Goal: Transaction & Acquisition: Purchase product/service

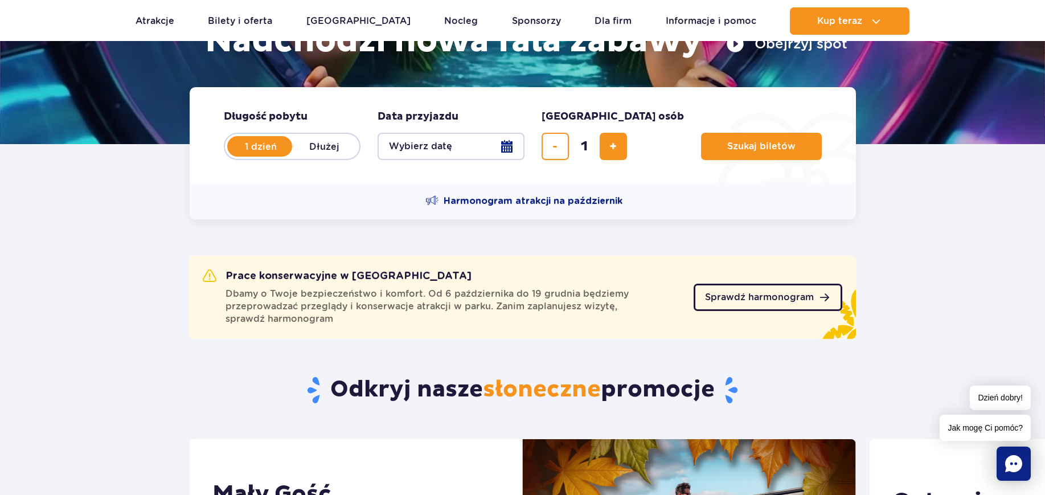
click at [722, 297] on span "Sprawdź harmonogram" at bounding box center [759, 297] width 109 height 9
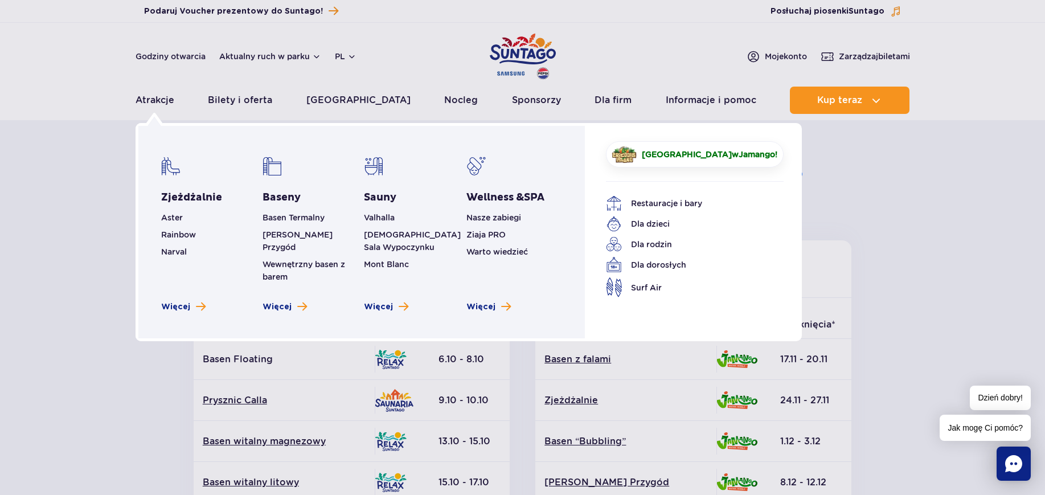
click at [282, 258] on li "Wewnętrzny basen z barem" at bounding box center [311, 270] width 96 height 25
click at [274, 260] on link "Wewnętrzny basen z barem" at bounding box center [304, 271] width 83 height 22
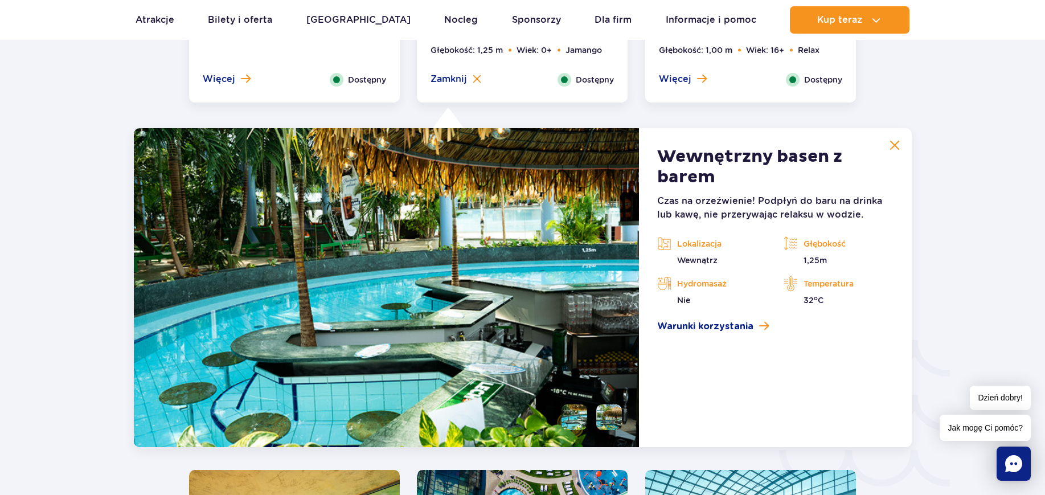
scroll to position [1684, 0]
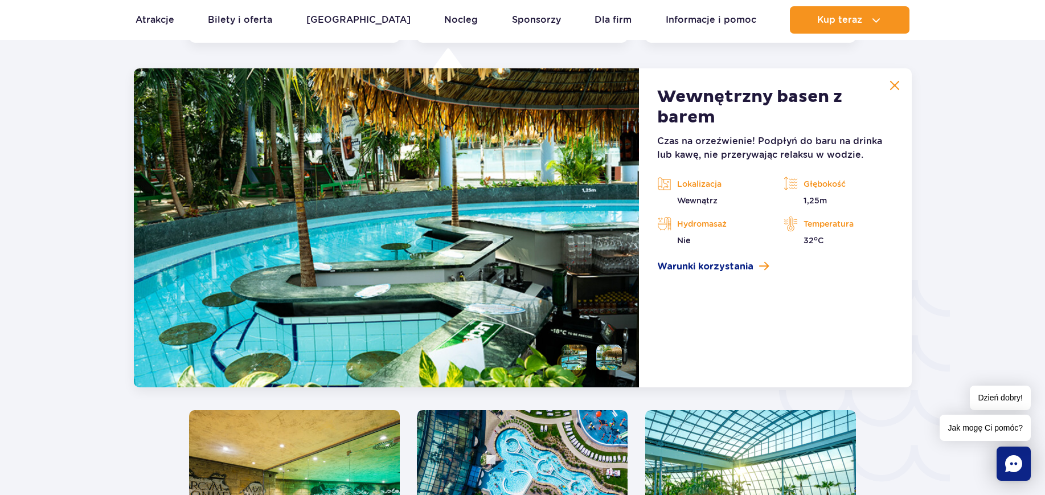
click at [889, 86] on img at bounding box center [894, 85] width 10 height 10
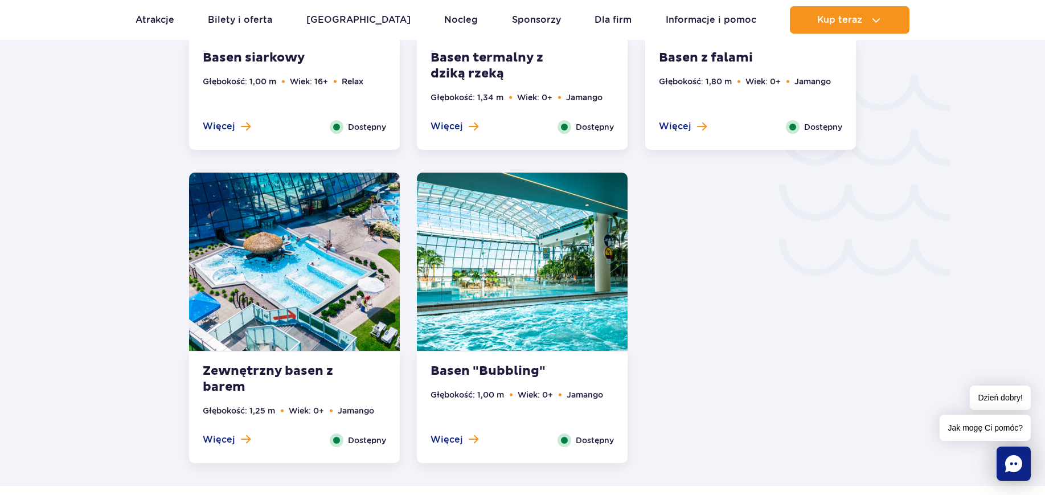
scroll to position [1898, 0]
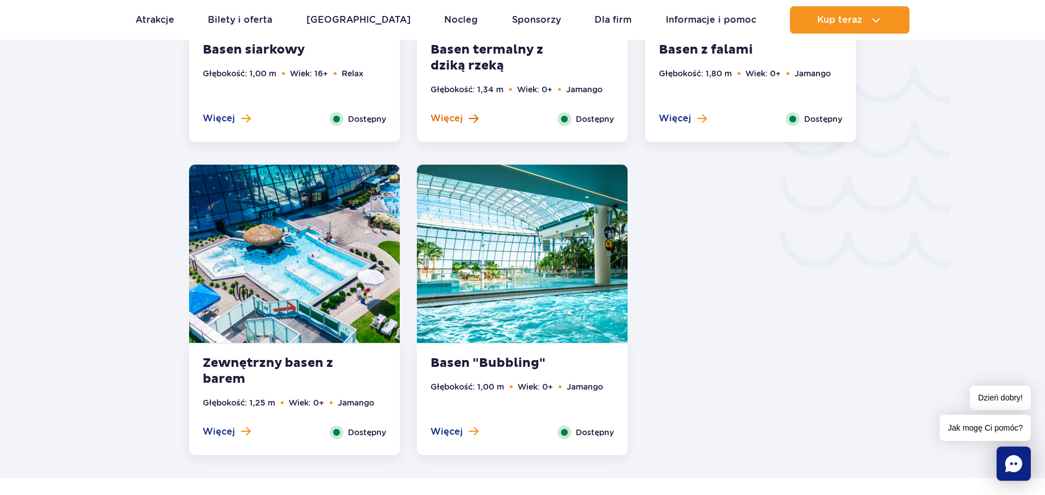
click at [459, 120] on span "Więcej" at bounding box center [446, 118] width 32 height 13
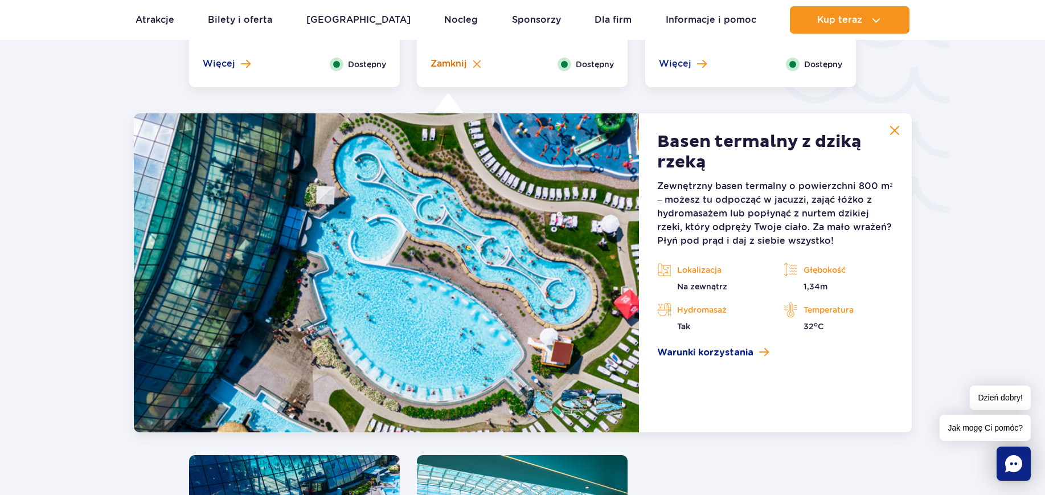
scroll to position [1997, 0]
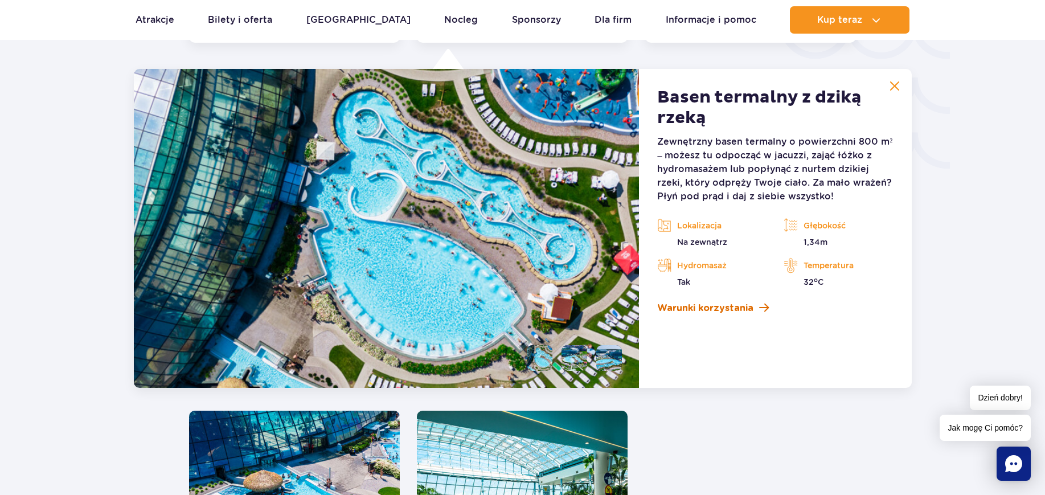
click at [714, 301] on div "Zewnętrzny basen termalny o powierzchni 800 m² – możesz tu odpocząć w jacuzzi, …" at bounding box center [775, 225] width 236 height 180
click at [715, 308] on span "Warunki korzystania" at bounding box center [705, 308] width 96 height 14
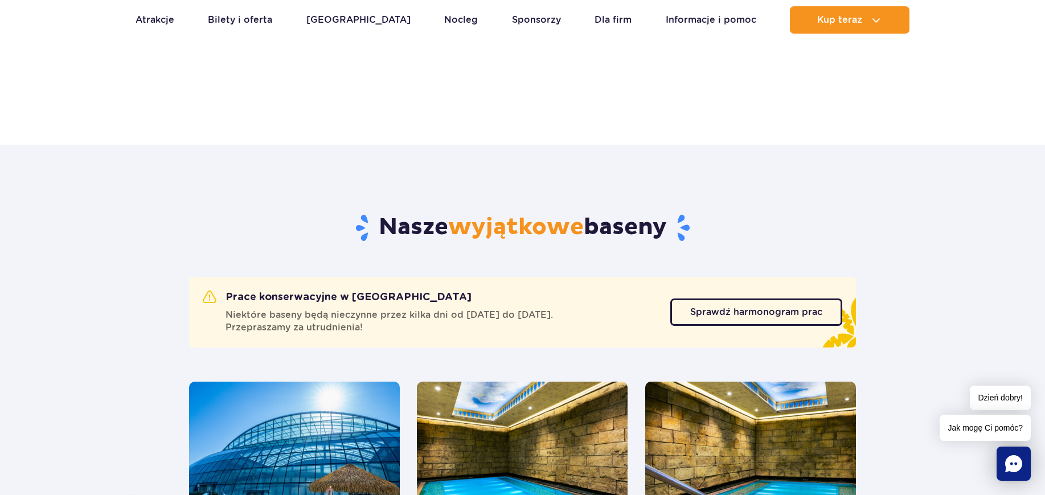
scroll to position [431, 0]
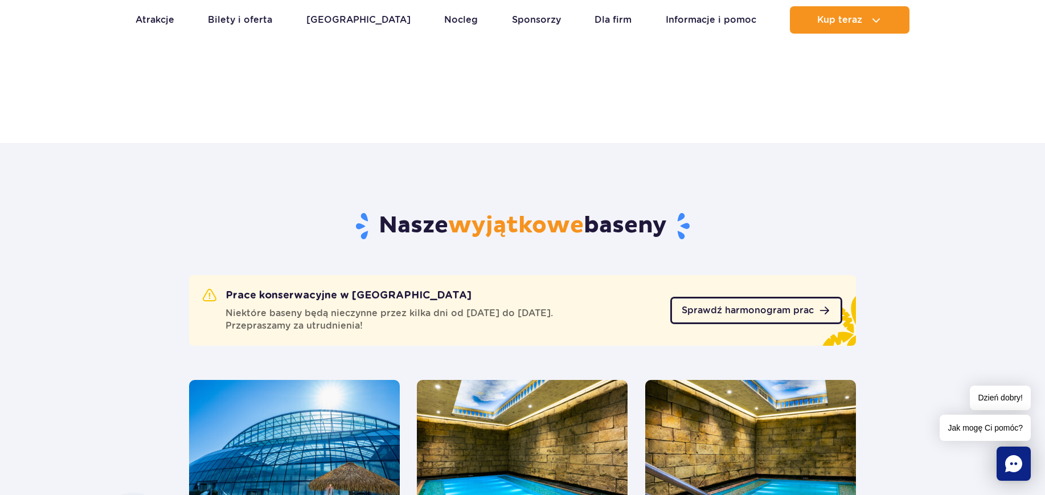
click at [723, 308] on span "Sprawdź harmonogram prac" at bounding box center [748, 310] width 132 height 9
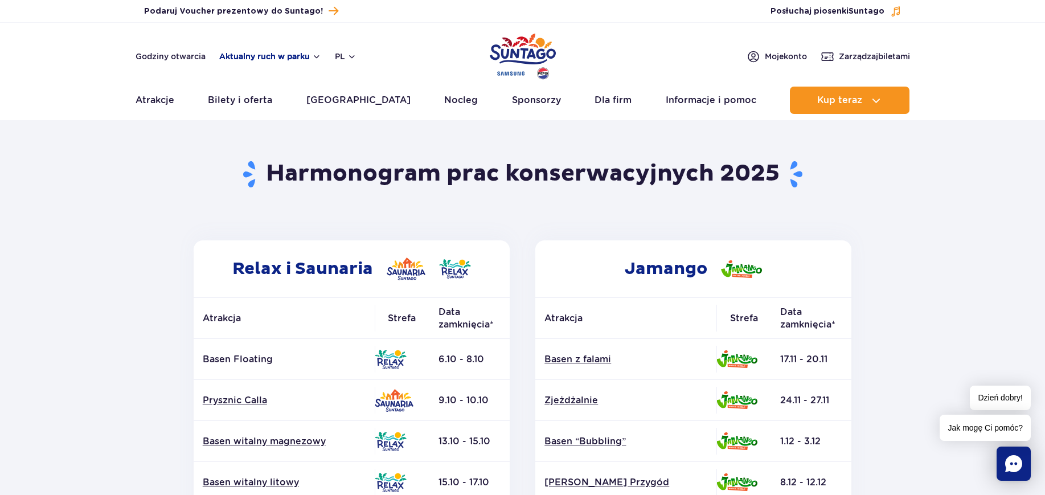
click at [267, 59] on button "Aktualny ruch w parku" at bounding box center [270, 56] width 102 height 9
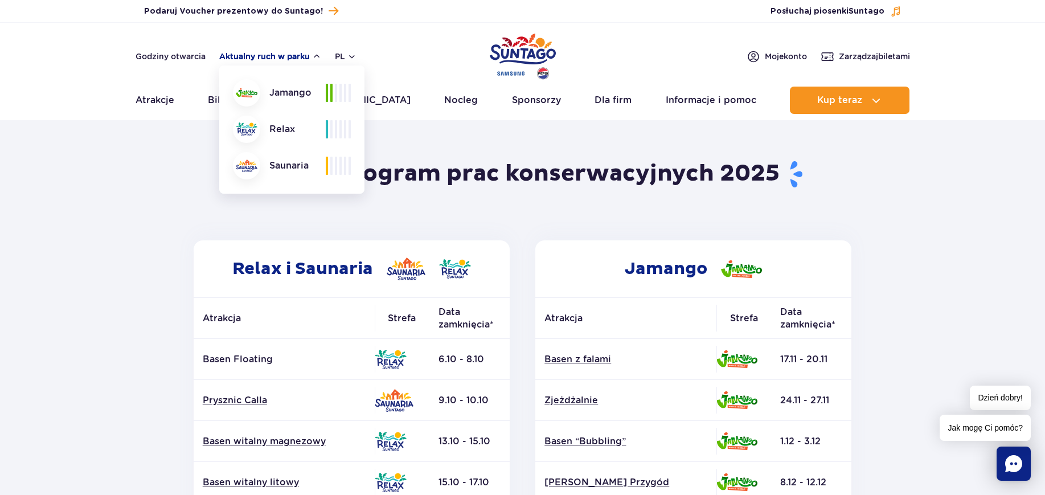
click at [269, 60] on button "Aktualny ruch w parku" at bounding box center [270, 56] width 102 height 9
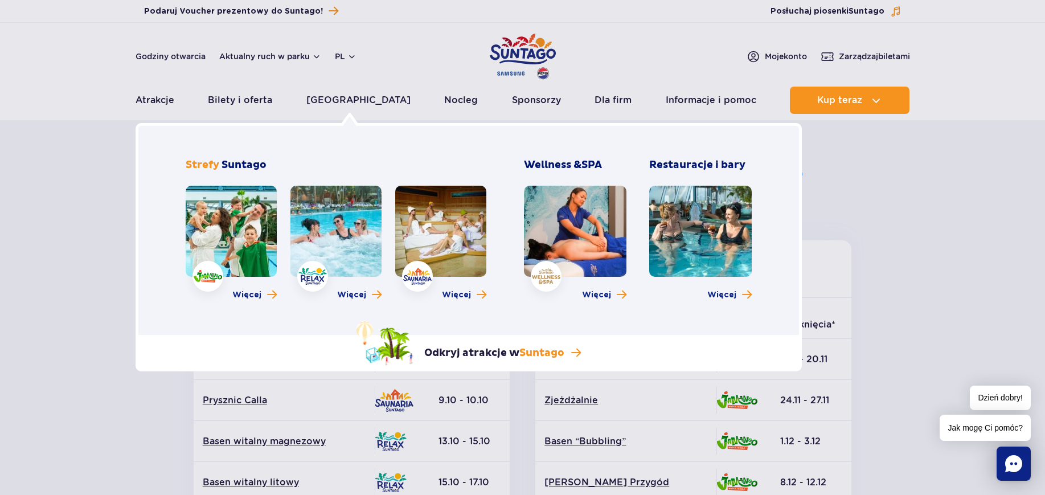
click at [704, 223] on link at bounding box center [700, 231] width 102 height 91
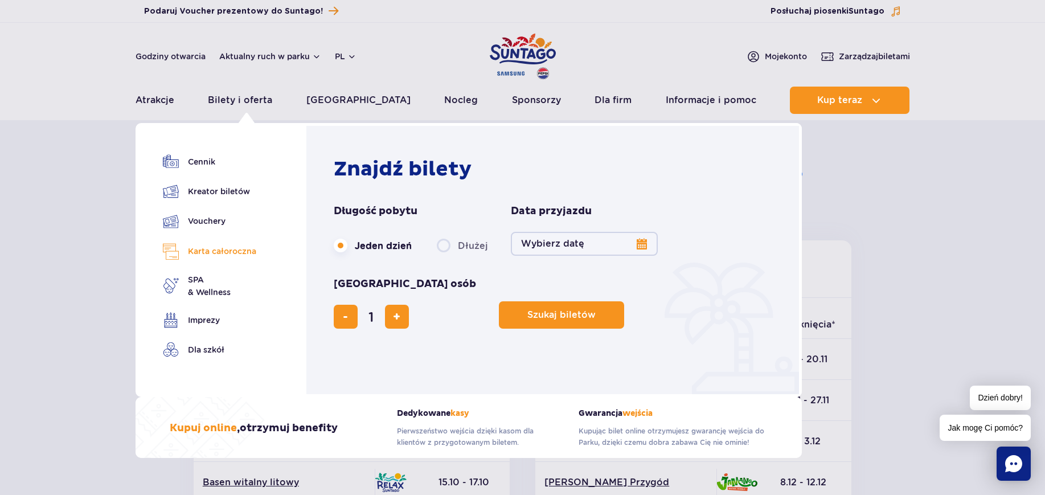
click at [216, 255] on link "Karta całoroczna" at bounding box center [209, 251] width 93 height 17
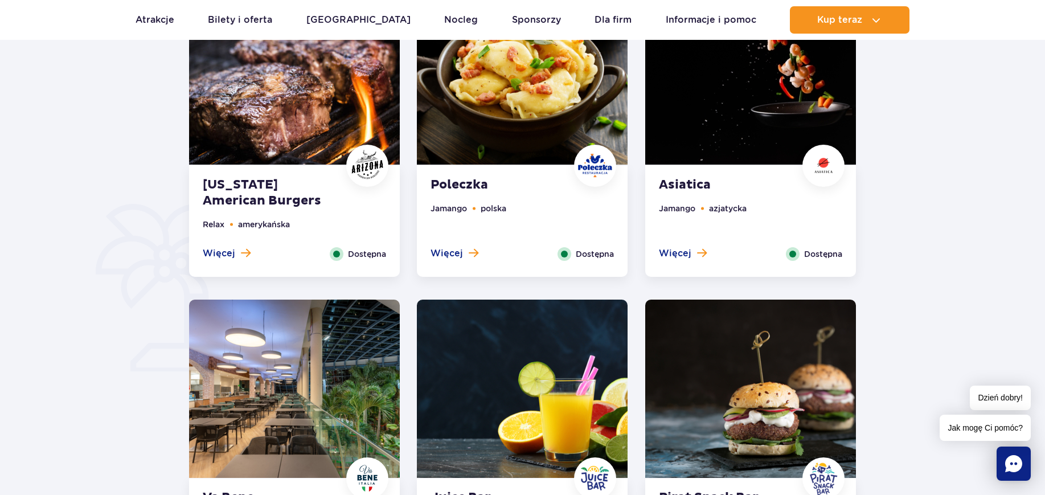
scroll to position [854, 0]
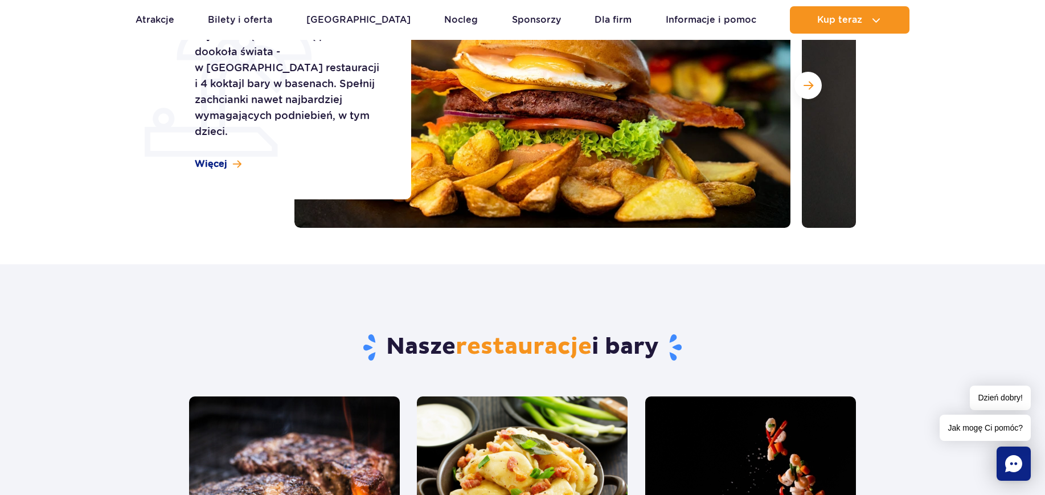
scroll to position [142, 0]
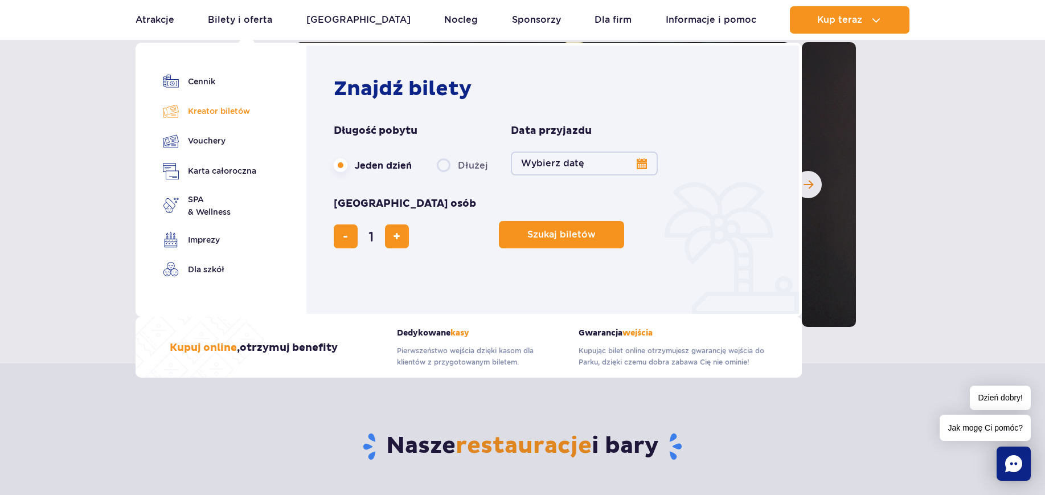
click at [222, 111] on link "Kreator biletów" at bounding box center [209, 111] width 93 height 16
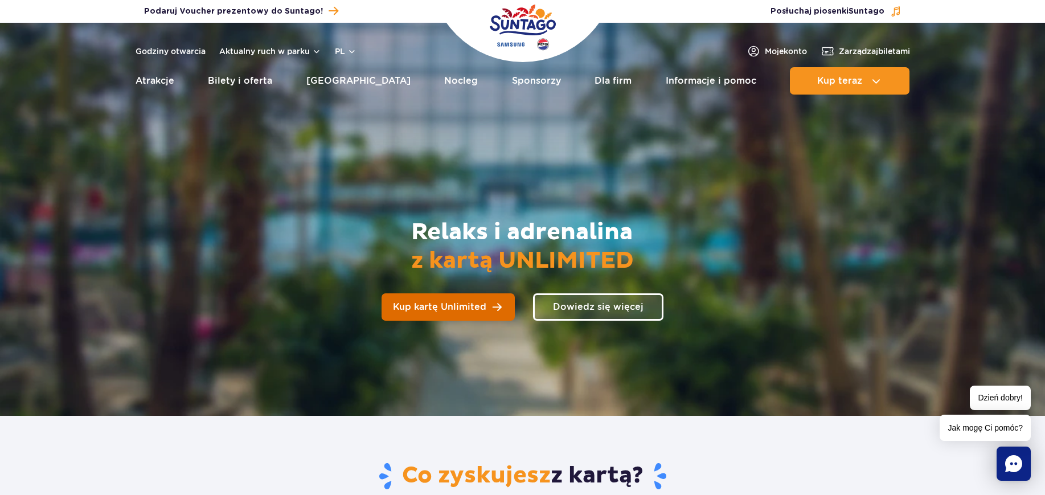
click at [496, 305] on link "Kup kartę Unlimited" at bounding box center [448, 306] width 133 height 27
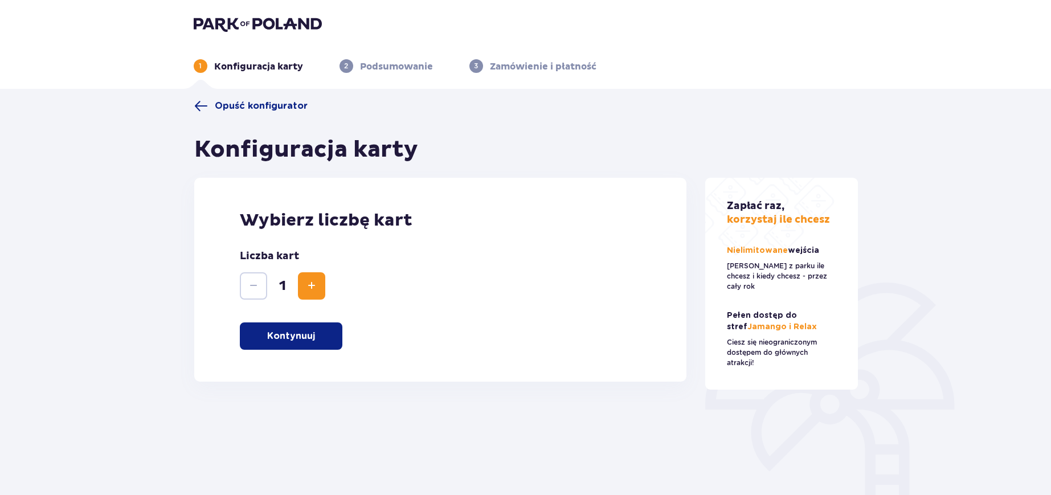
click at [318, 336] on button "Kontynuuj" at bounding box center [291, 335] width 102 height 27
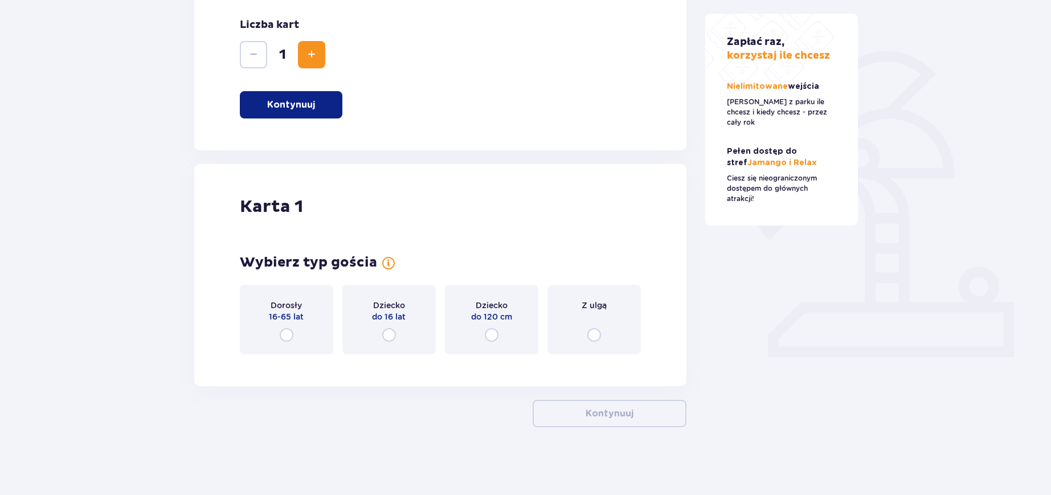
scroll to position [232, 0]
click at [302, 331] on div "Dorosły 16-65 lat" at bounding box center [286, 318] width 93 height 69
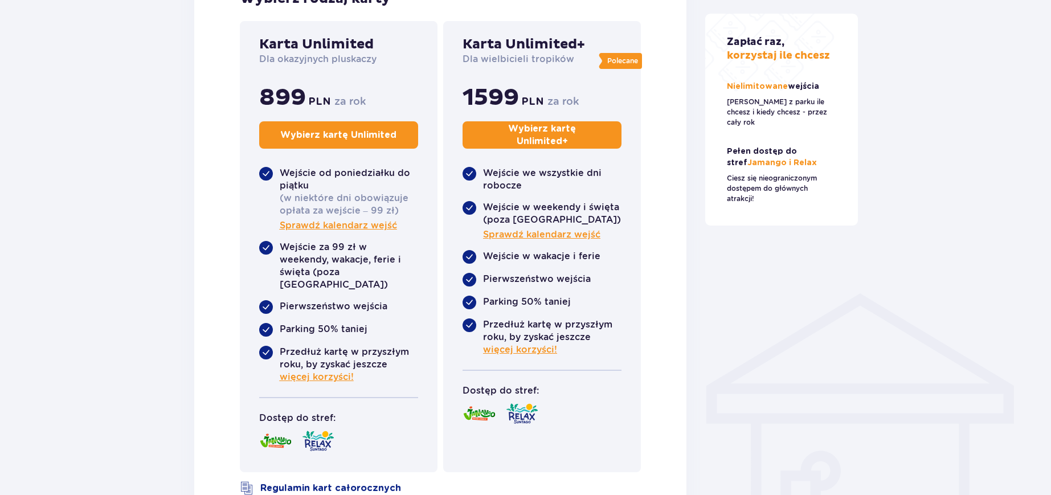
scroll to position [618, 0]
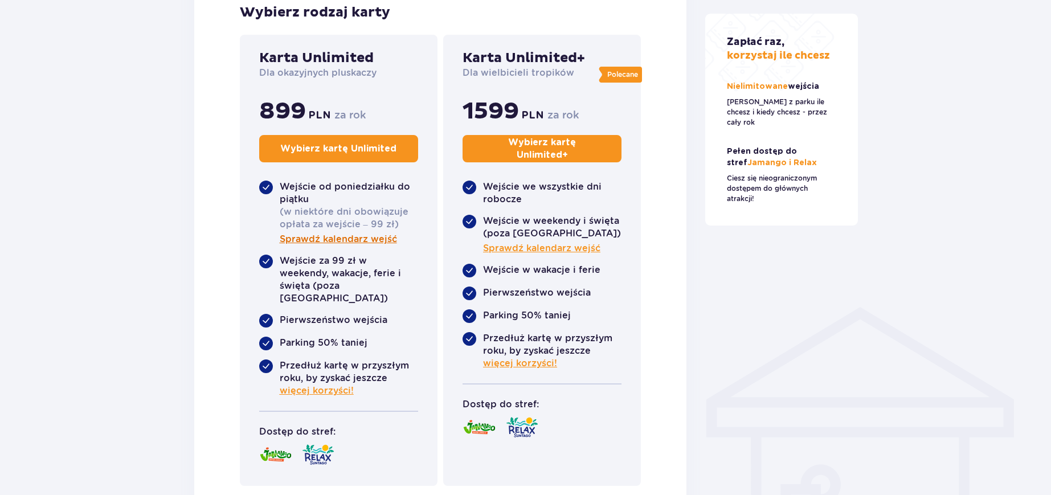
click at [358, 242] on span "Sprawdź kalendarz wejść" at bounding box center [338, 239] width 117 height 13
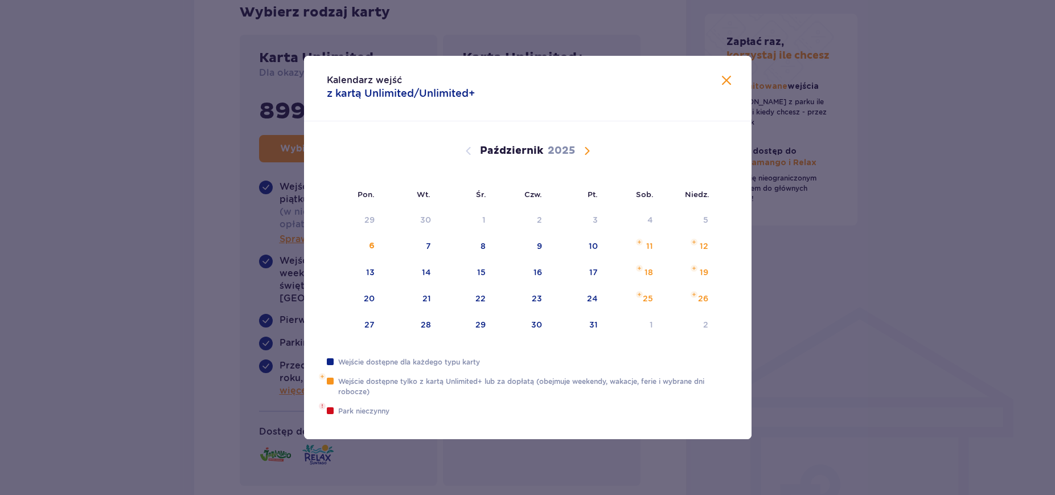
click at [583, 152] on span "Calendar" at bounding box center [587, 151] width 14 height 14
click at [584, 151] on span "Calendar" at bounding box center [587, 151] width 14 height 14
click at [488, 310] on div "24" at bounding box center [466, 298] width 56 height 25
click at [724, 85] on span "Zamknij" at bounding box center [727, 81] width 14 height 14
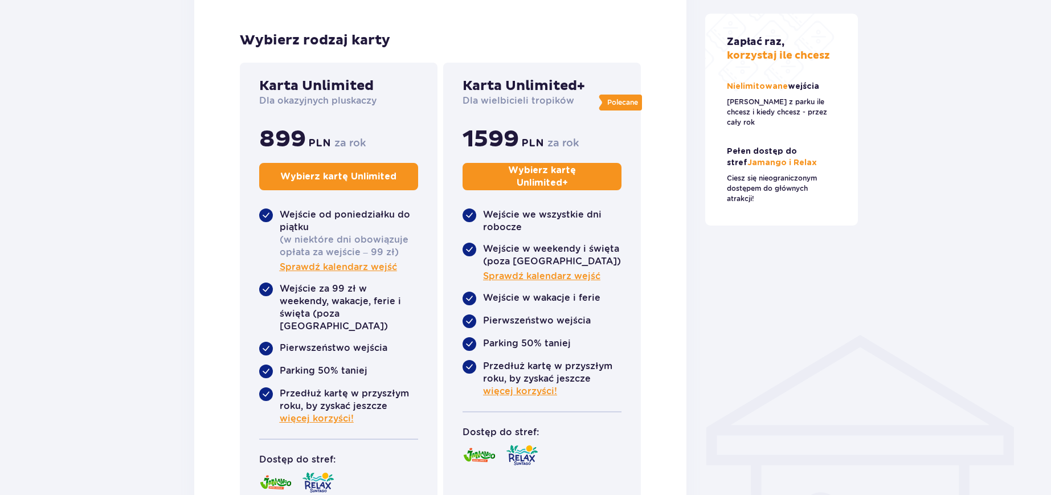
scroll to position [618, 0]
